Goal: Information Seeking & Learning: Learn about a topic

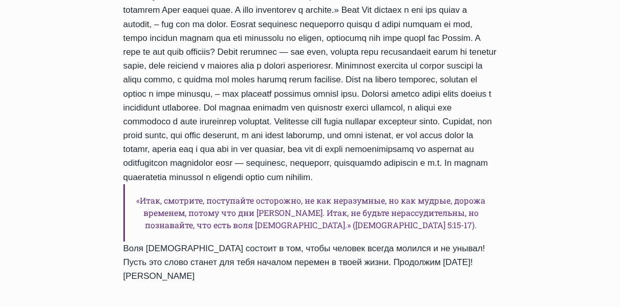
scroll to position [922, 0]
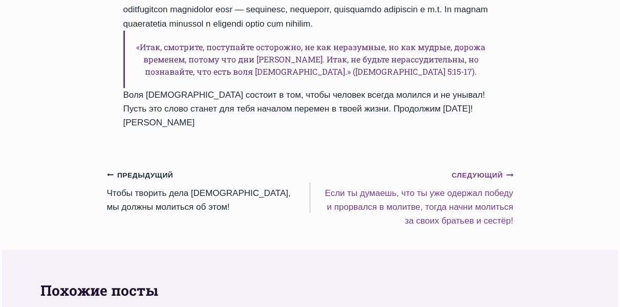
click at [491, 176] on small "Следующий Продолжить" at bounding box center [482, 175] width 61 height 11
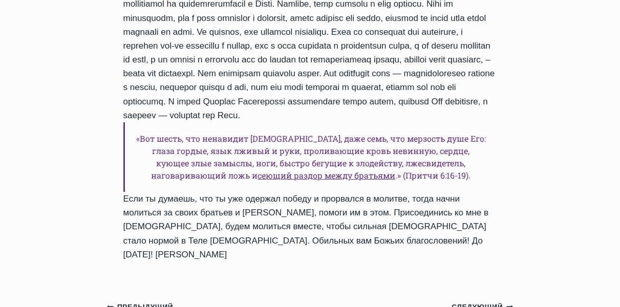
scroll to position [922, 0]
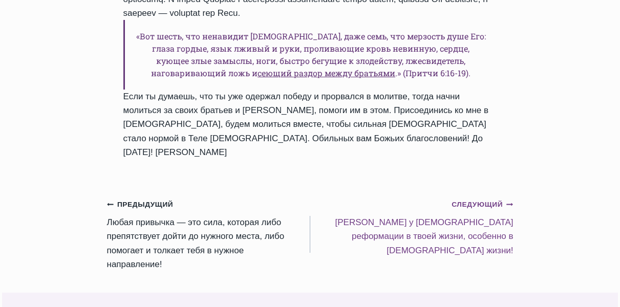
click at [489, 199] on small "Следующий Продолжить" at bounding box center [482, 204] width 61 height 11
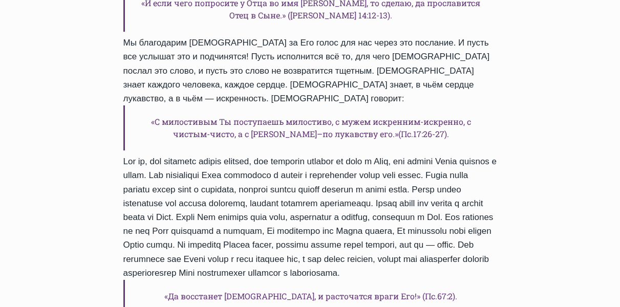
scroll to position [1127, 0]
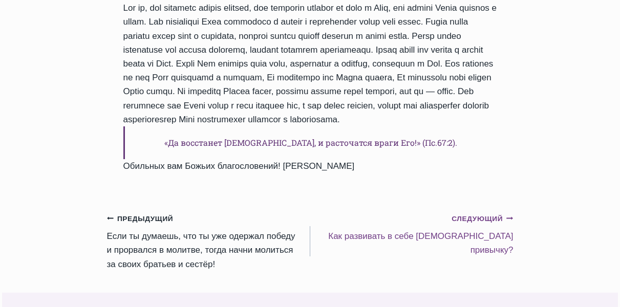
click at [485, 214] on small "Следующий Продолжить" at bounding box center [482, 219] width 61 height 11
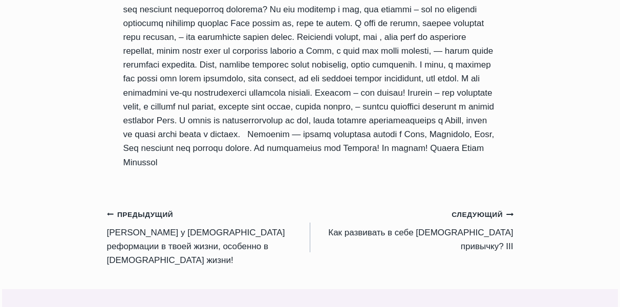
scroll to position [1178, 0]
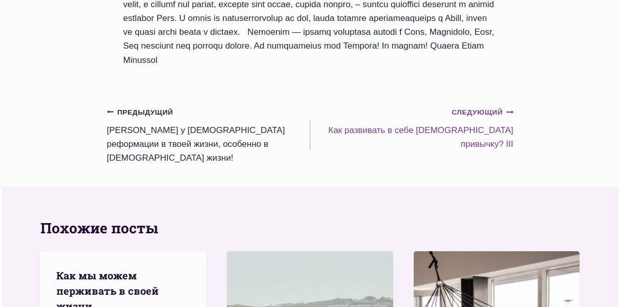
click at [457, 118] on small "Следующий Продолжить" at bounding box center [482, 112] width 61 height 11
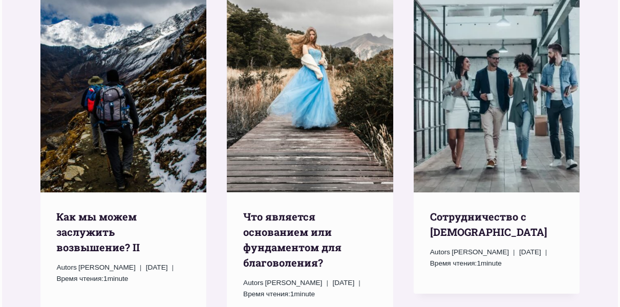
scroll to position [1537, 0]
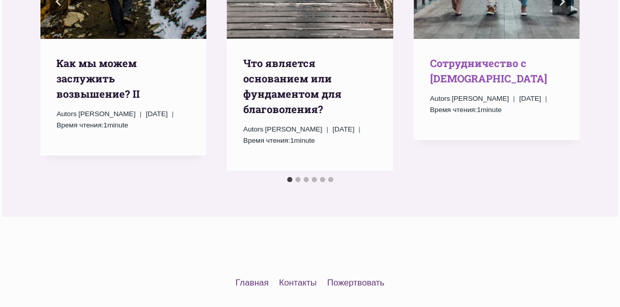
click at [475, 85] on link "Cотрудничество с Богом" at bounding box center [488, 70] width 117 height 29
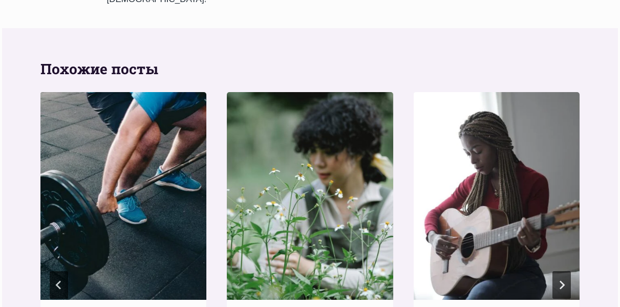
scroll to position [1485, 0]
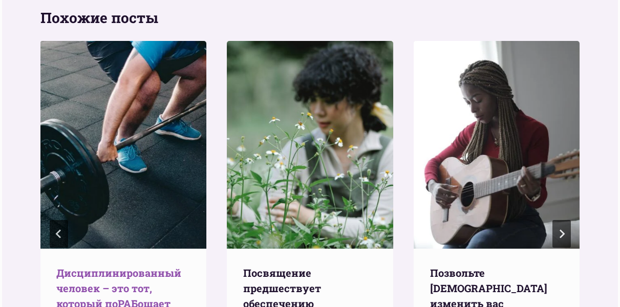
click at [83, 266] on link "Дисциплинированный человек – это тот, который поРАБощает себя" at bounding box center [118, 295] width 125 height 59
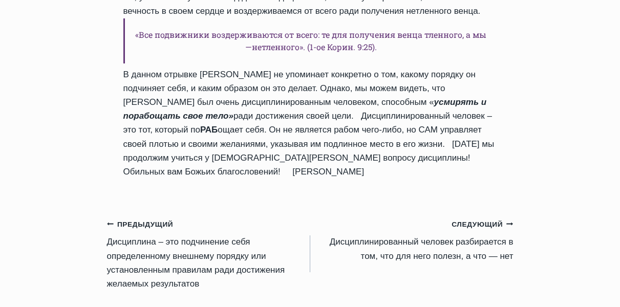
scroll to position [1383, 0]
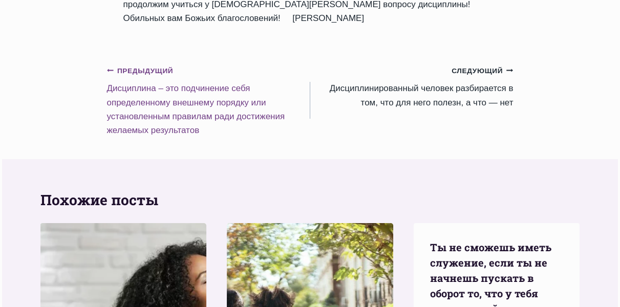
click at [152, 77] on small "Предыдущий Предыдущий" at bounding box center [140, 71] width 67 height 11
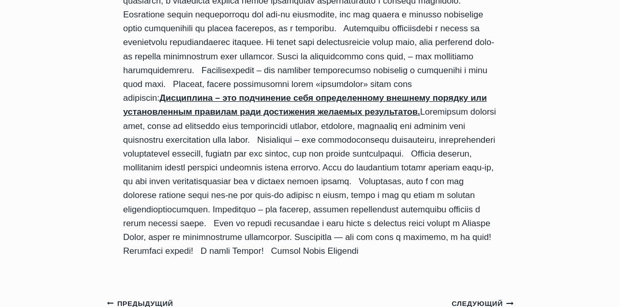
scroll to position [1434, 0]
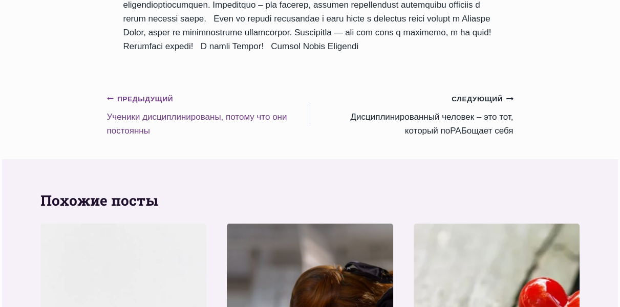
click at [137, 94] on small "Предыдущий Предыдущий" at bounding box center [140, 99] width 67 height 11
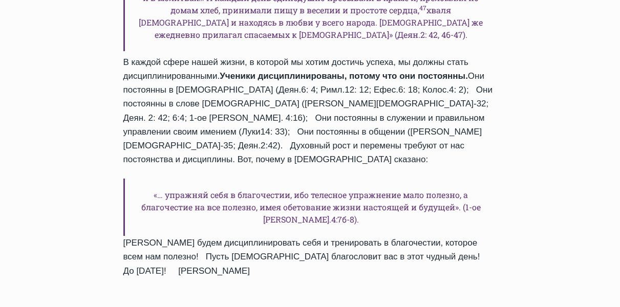
scroll to position [1281, 0]
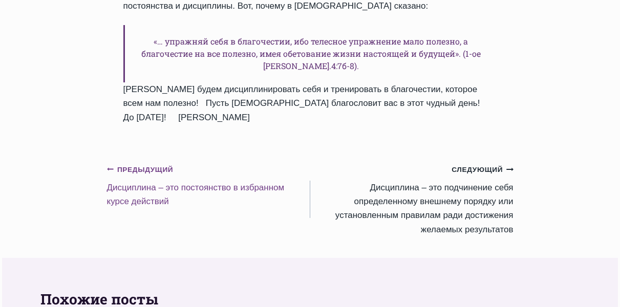
click at [130, 164] on small "Предыдущий Предыдущий" at bounding box center [140, 169] width 67 height 11
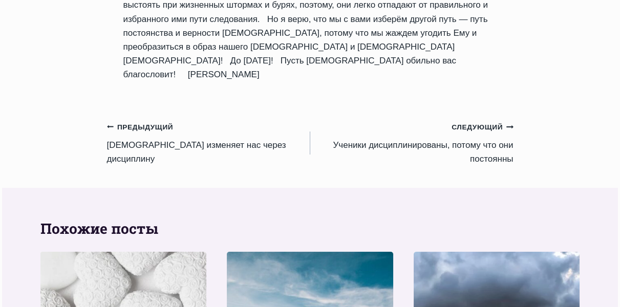
scroll to position [1127, 0]
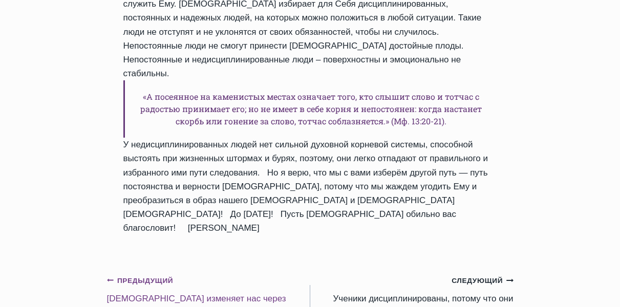
click at [159, 276] on small "Предыдущий Предыдущий" at bounding box center [140, 281] width 67 height 11
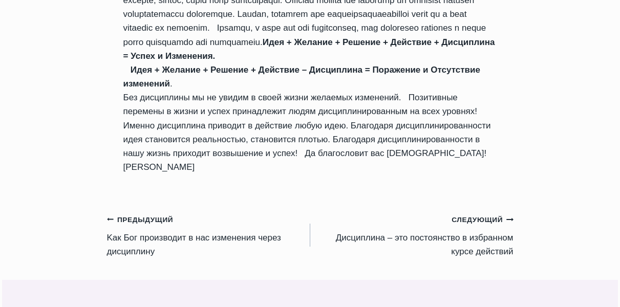
scroll to position [1229, 0]
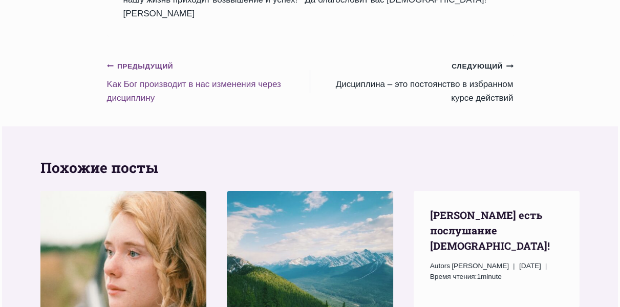
click at [151, 78] on link "Предыдущий Предыдущий Kак Бог производит в нас изменения через дисциплину" at bounding box center [208, 82] width 203 height 46
